Goal: Information Seeking & Learning: Learn about a topic

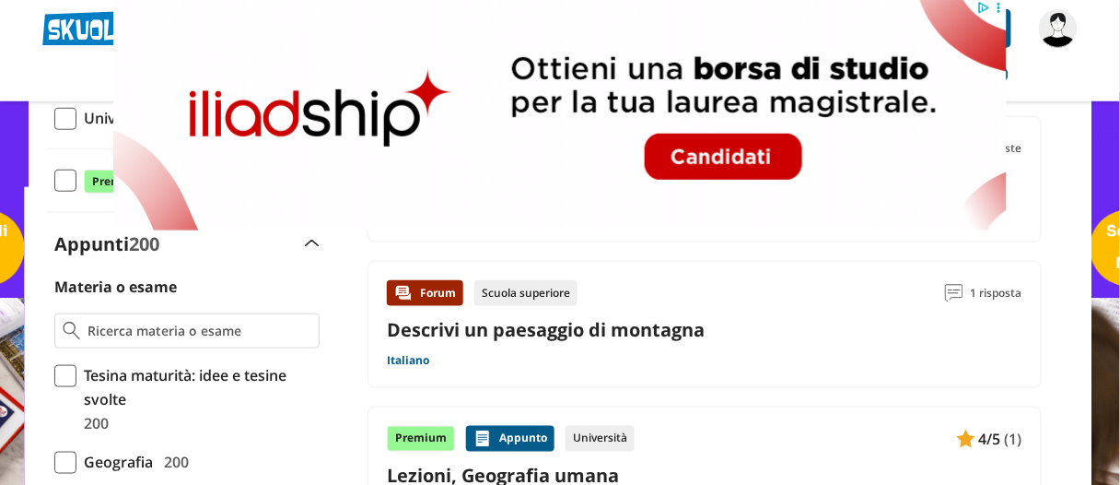
scroll to position [339, 0]
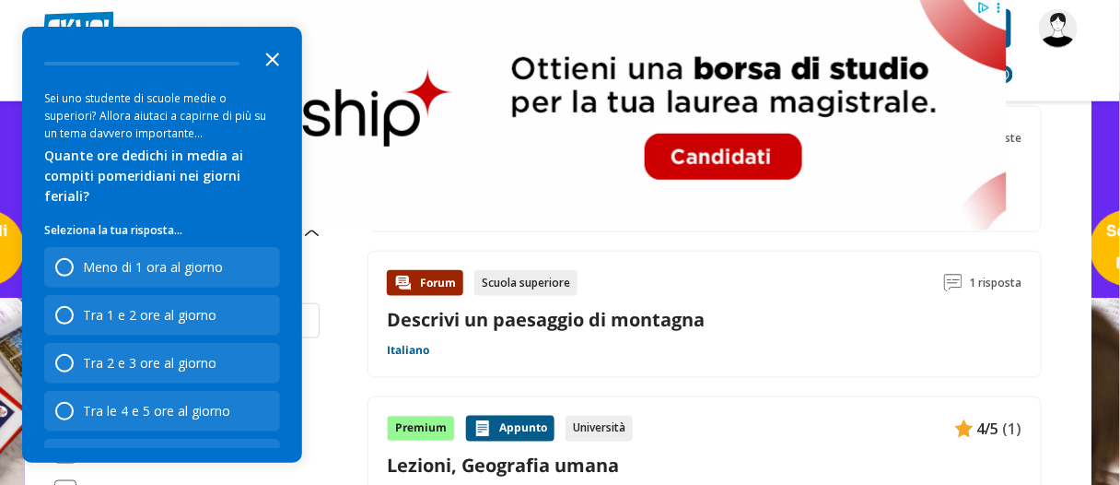
click at [277, 58] on icon "Close the survey" at bounding box center [272, 58] width 37 height 37
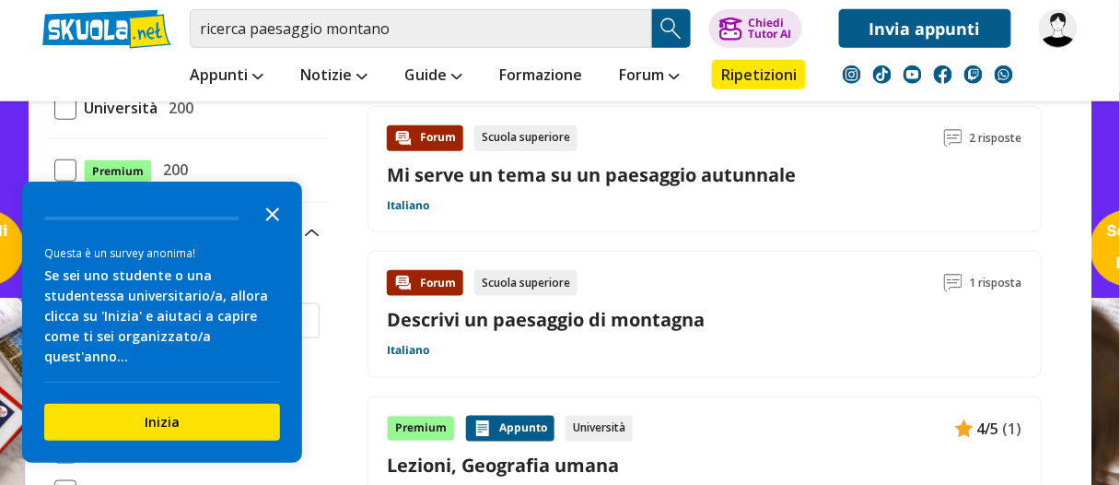
click at [275, 231] on icon "Close the survey" at bounding box center [272, 212] width 37 height 37
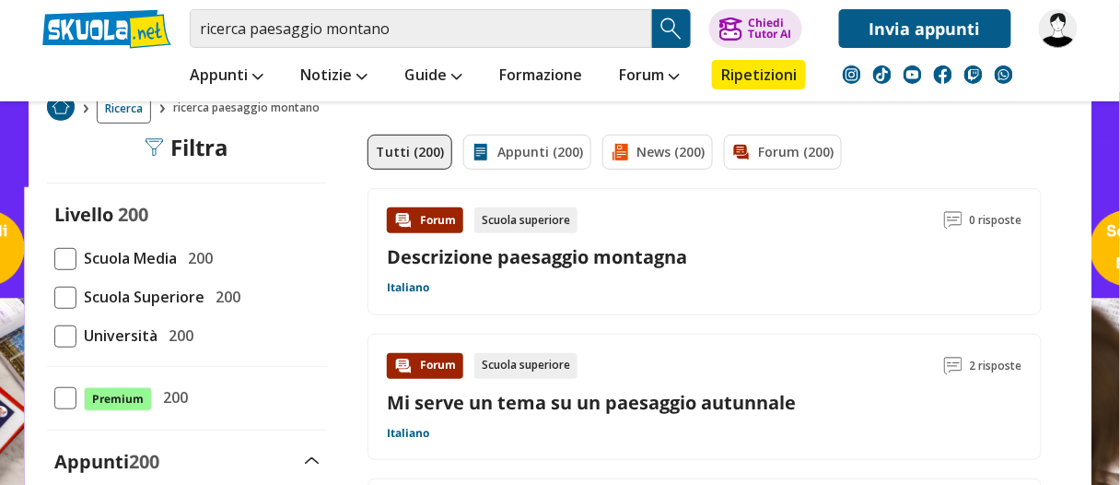
scroll to position [53, 0]
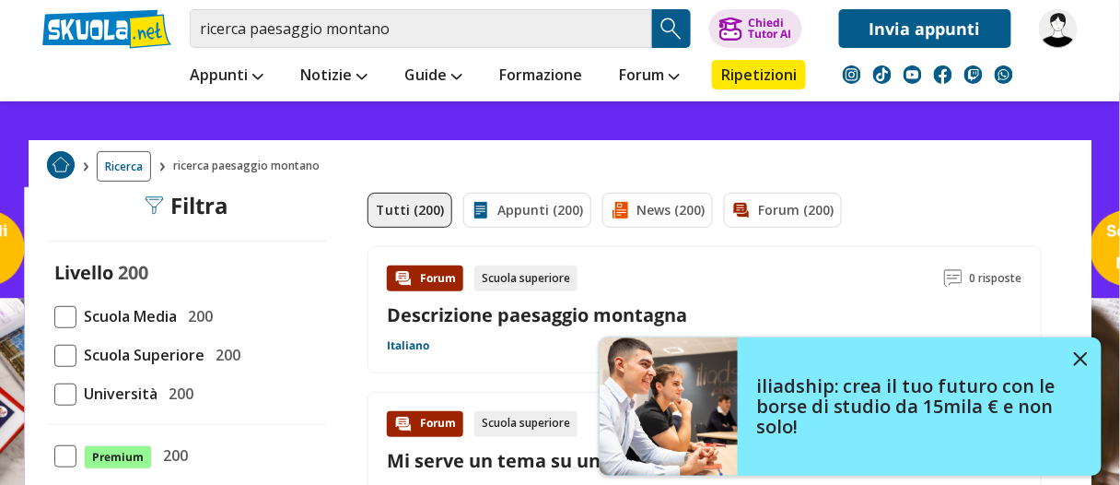
click at [70, 310] on span at bounding box center [65, 317] width 22 height 22
click at [54, 316] on input "Scuola Media 200" at bounding box center [54, 316] width 0 height 0
